Goal: Task Accomplishment & Management: Manage account settings

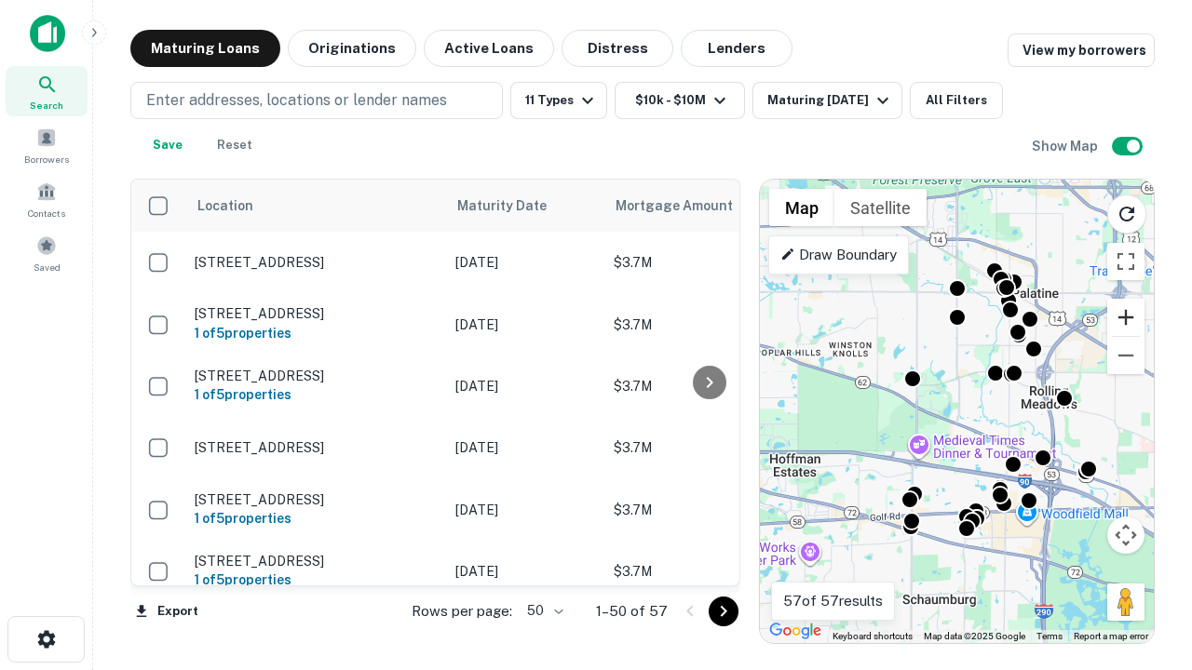
click at [1126, 317] on button "Zoom in" at bounding box center [1125, 317] width 37 height 37
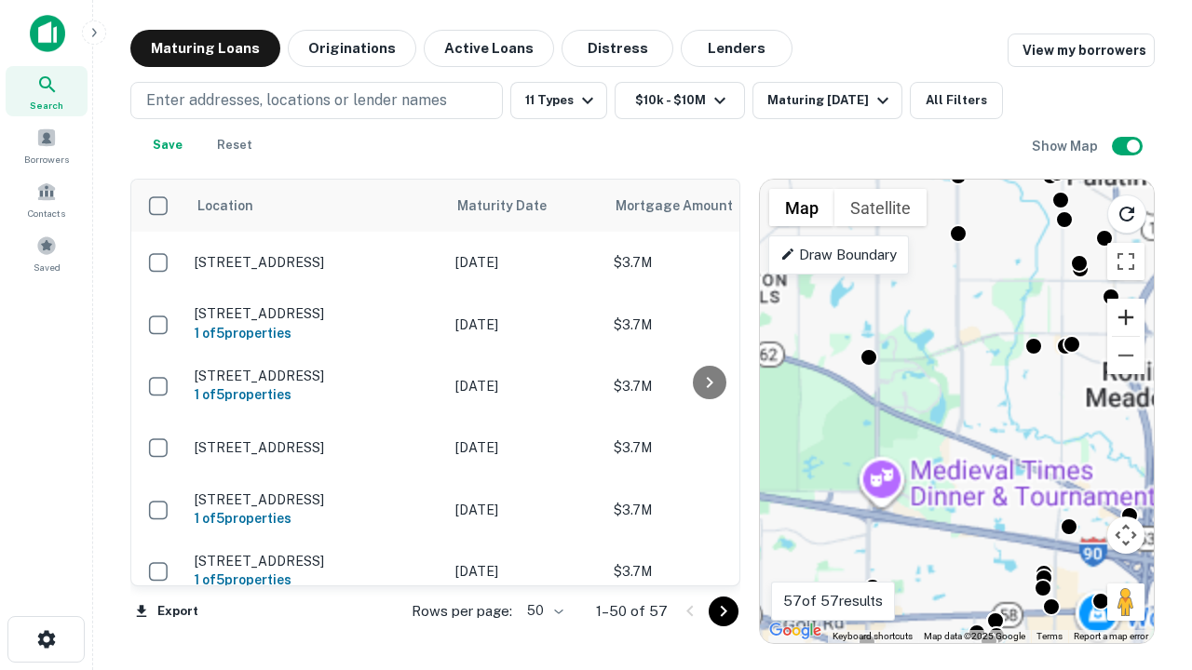
click at [1126, 317] on button "Zoom in" at bounding box center [1125, 317] width 37 height 37
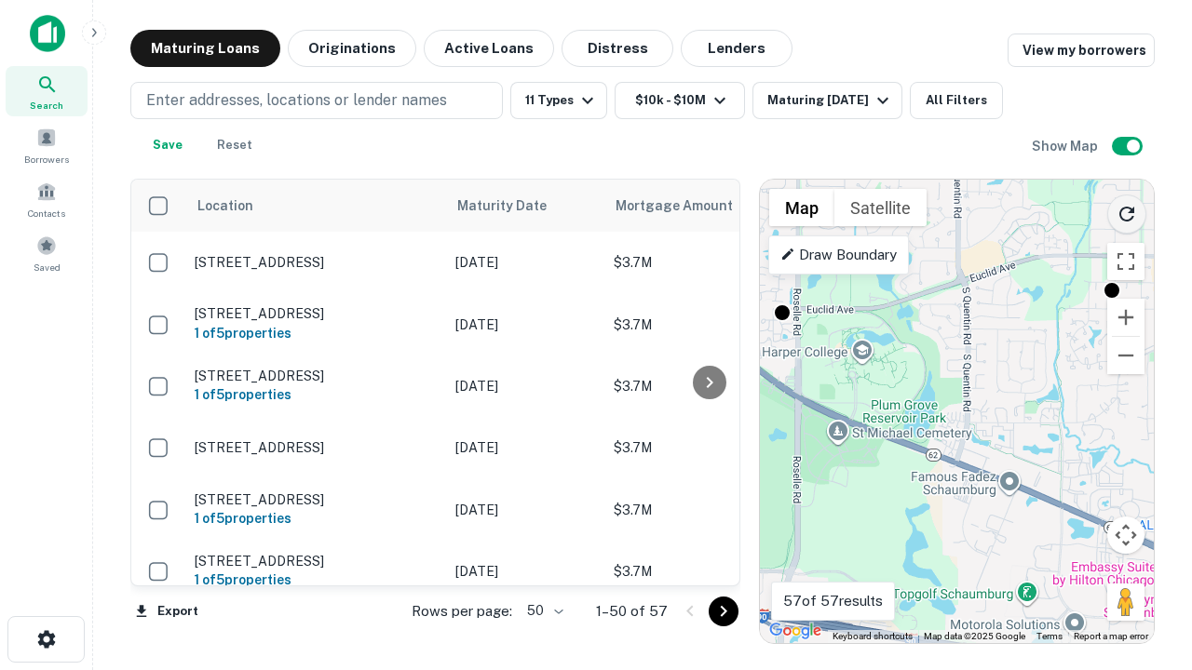
click at [1127, 210] on icon "Reload search area" at bounding box center [1126, 214] width 22 height 22
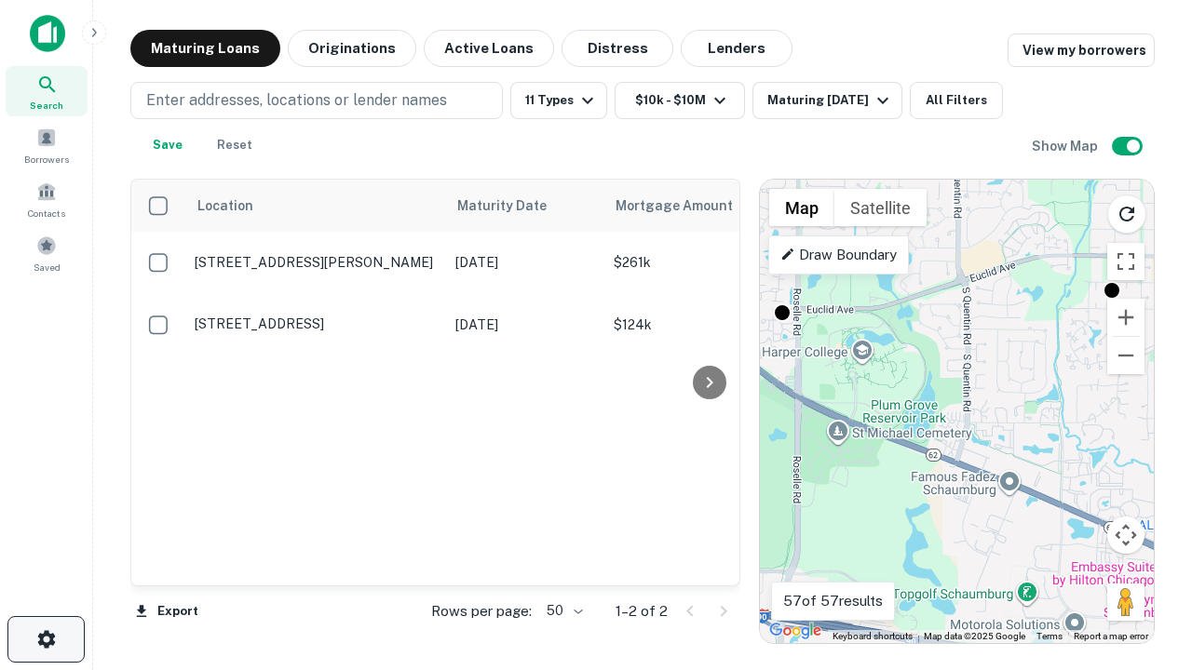
click at [46, 640] on icon "button" at bounding box center [46, 639] width 22 height 22
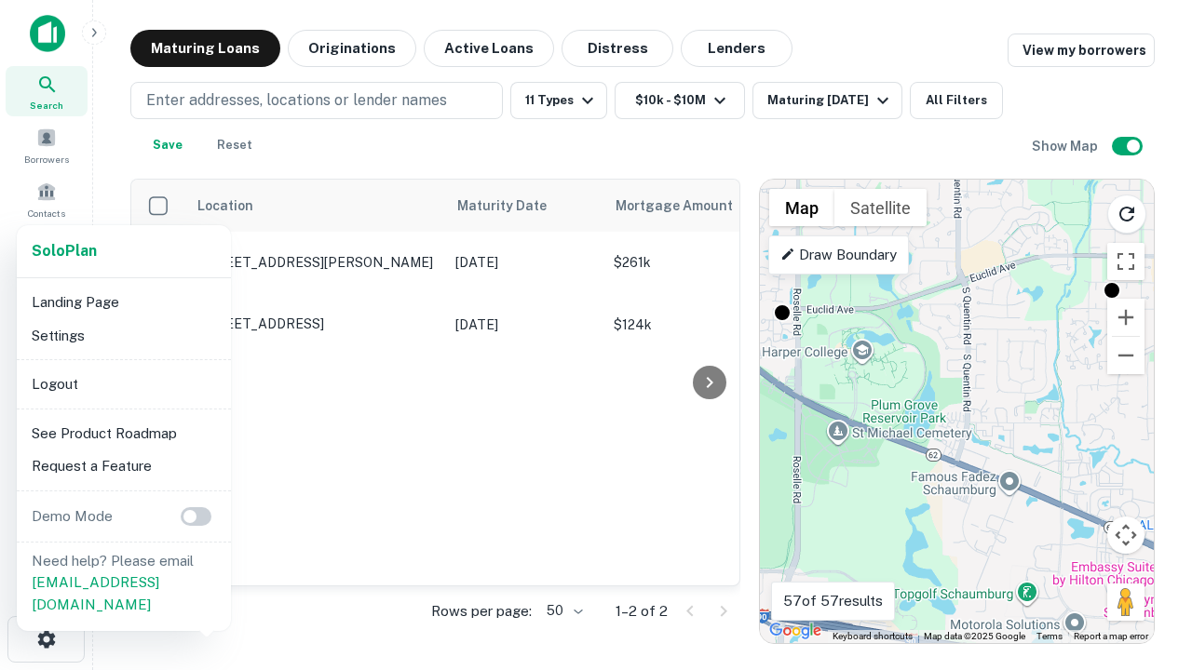
click at [123, 384] on li "Logout" at bounding box center [123, 385] width 199 height 34
